Goal: Information Seeking & Learning: Learn about a topic

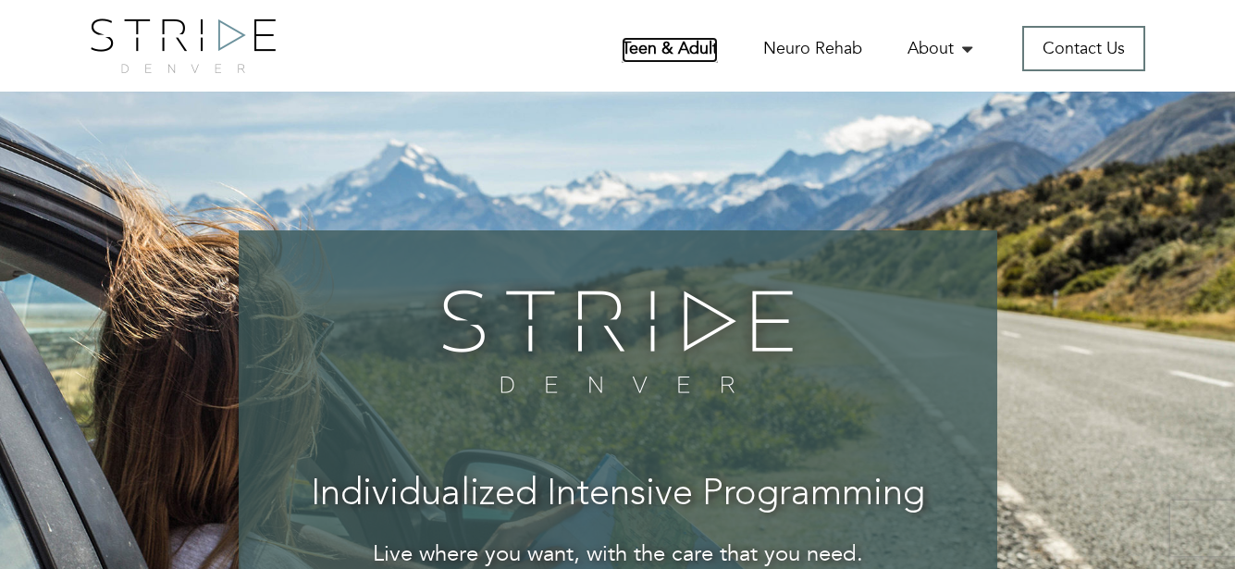
click at [685, 48] on link "Teen & Adult" at bounding box center [670, 50] width 96 height 26
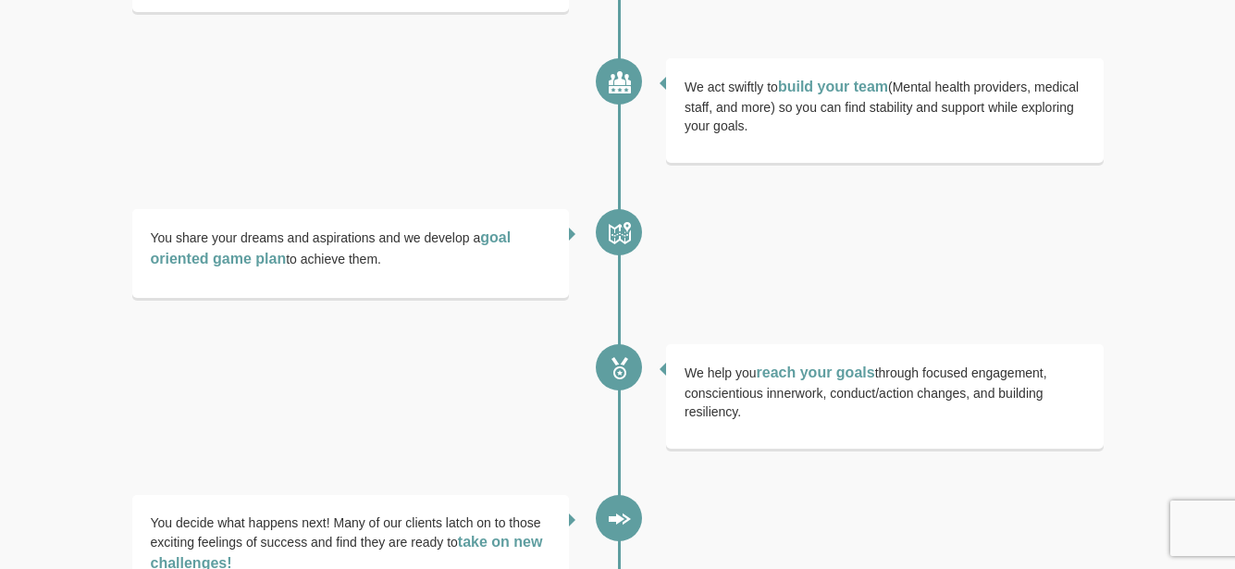
scroll to position [3786, 0]
click at [838, 93] on b "build your team" at bounding box center [833, 86] width 110 height 16
drag, startPoint x: 624, startPoint y: 111, endPoint x: 558, endPoint y: 287, distance: 188.0
click at [558, 287] on div "Reach out so we can schedule a free phone or in person consultation to discuss …" at bounding box center [618, 143] width 990 height 1099
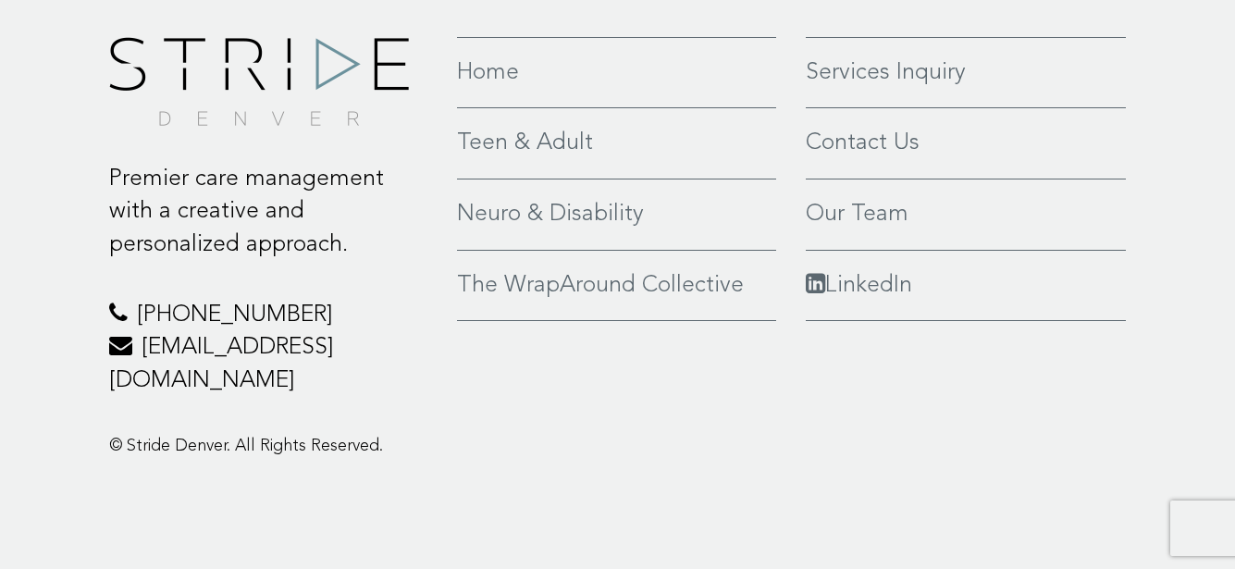
scroll to position [4881, 0]
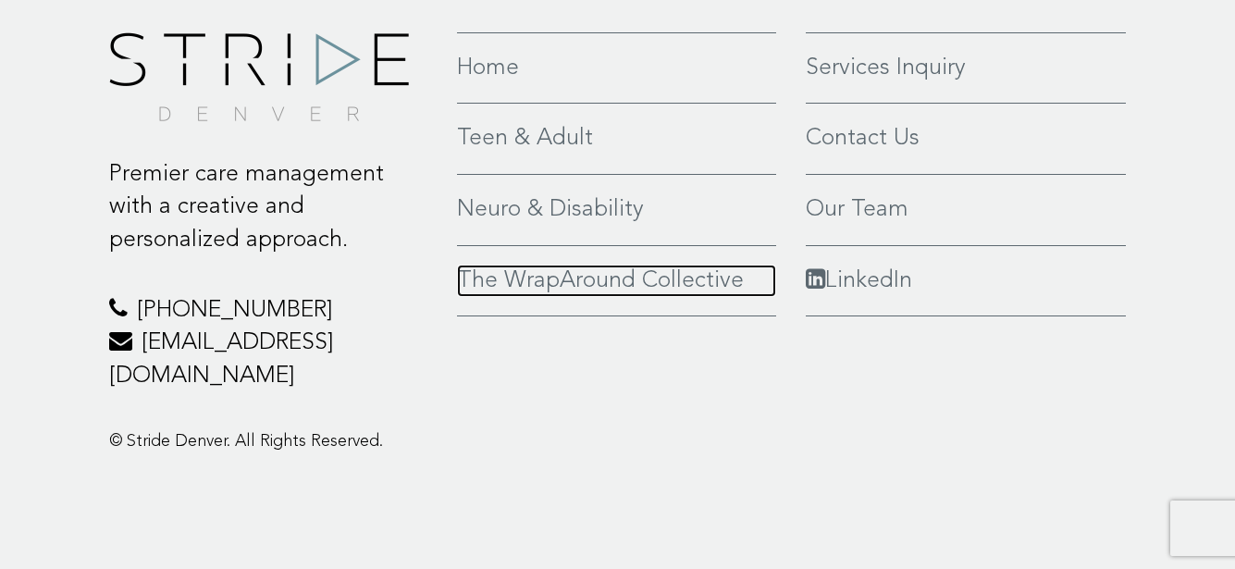
click at [579, 298] on link "The WrapAround Collective" at bounding box center [616, 281] width 319 height 33
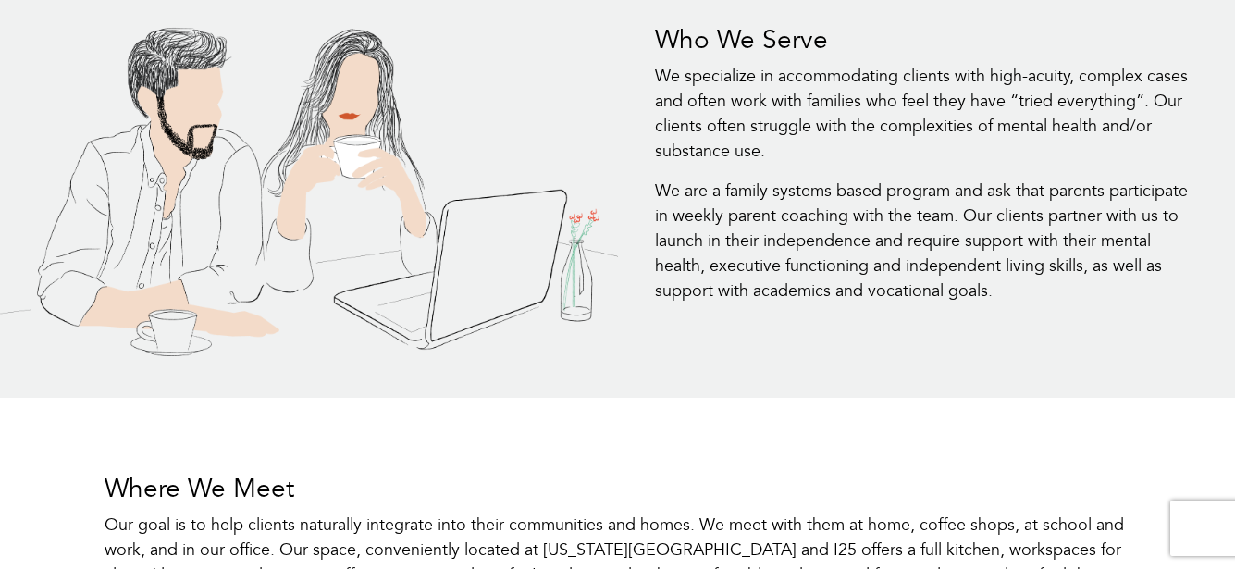
scroll to position [803, 0]
